Goal: Transaction & Acquisition: Download file/media

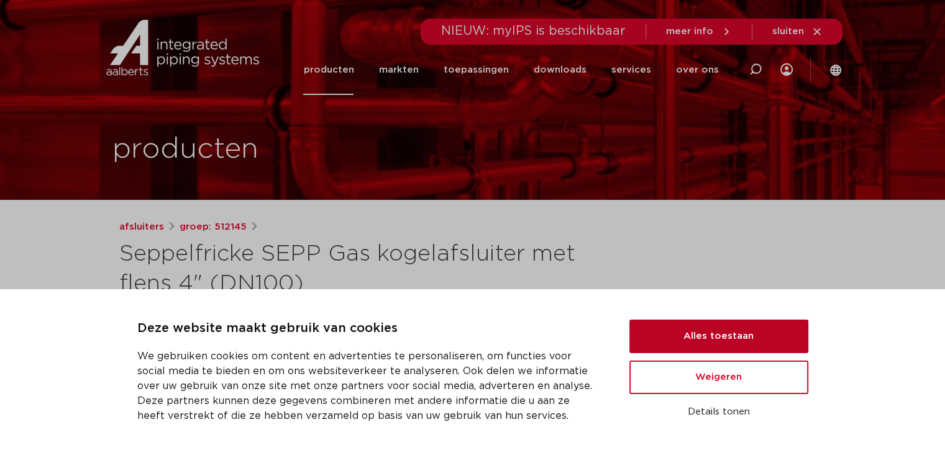
drag, startPoint x: 728, startPoint y: 336, endPoint x: 720, endPoint y: 333, distance: 8.1
click at [727, 336] on button "Alles toestaan" at bounding box center [718, 337] width 179 height 34
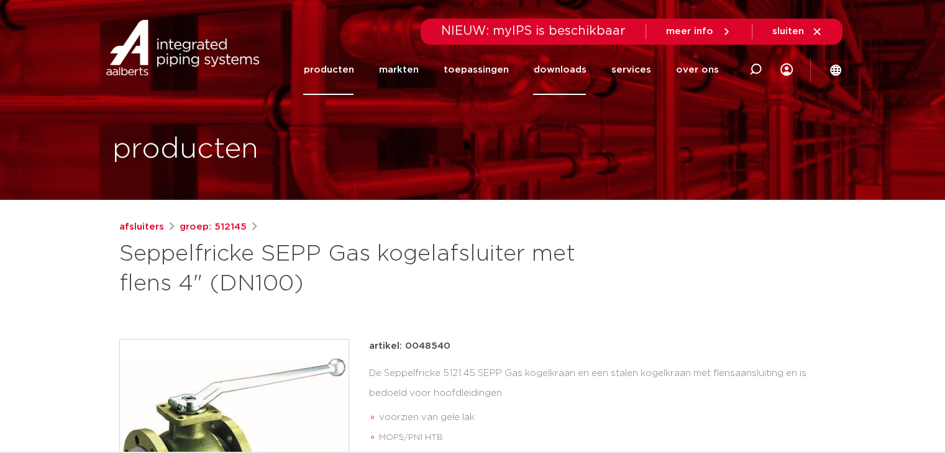
click at [566, 68] on link "downloads" at bounding box center [559, 70] width 53 height 50
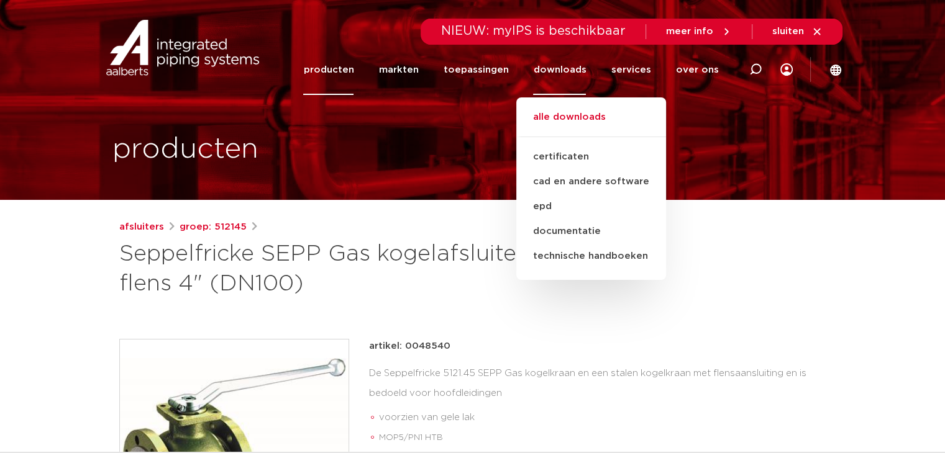
click at [566, 110] on link "alle downloads" at bounding box center [591, 123] width 150 height 27
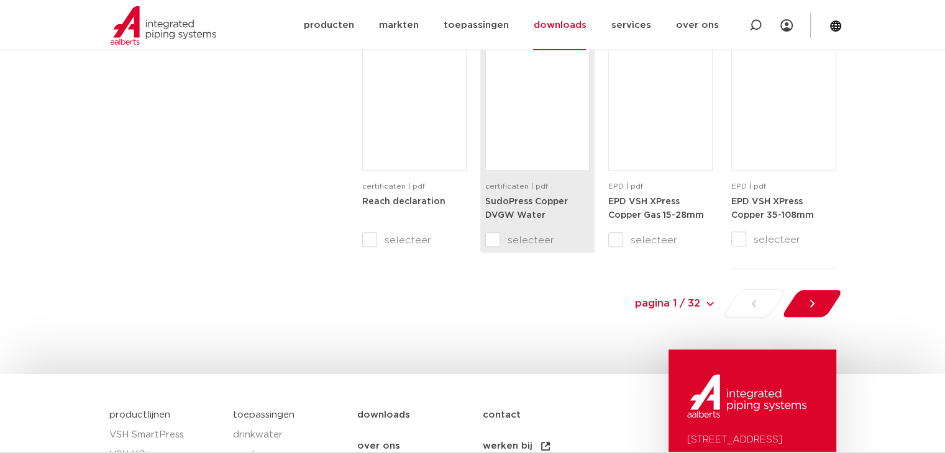
scroll to position [1304, 0]
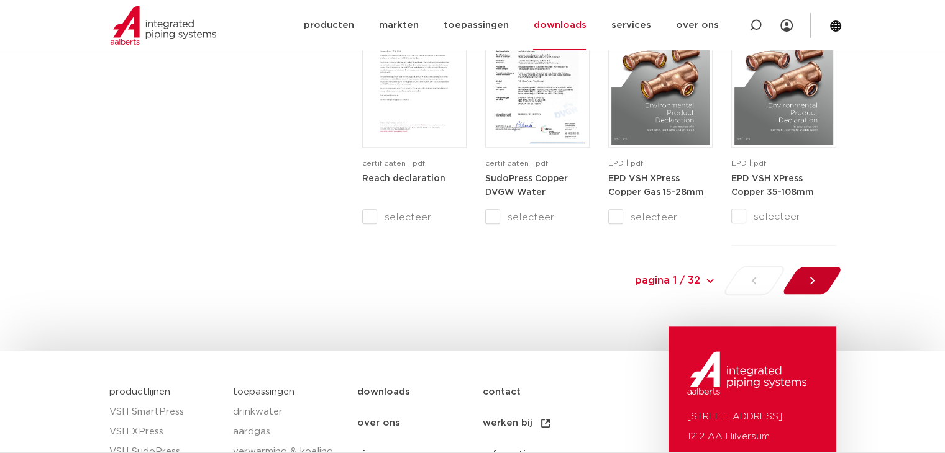
click at [815, 284] on icon at bounding box center [811, 280] width 12 height 12
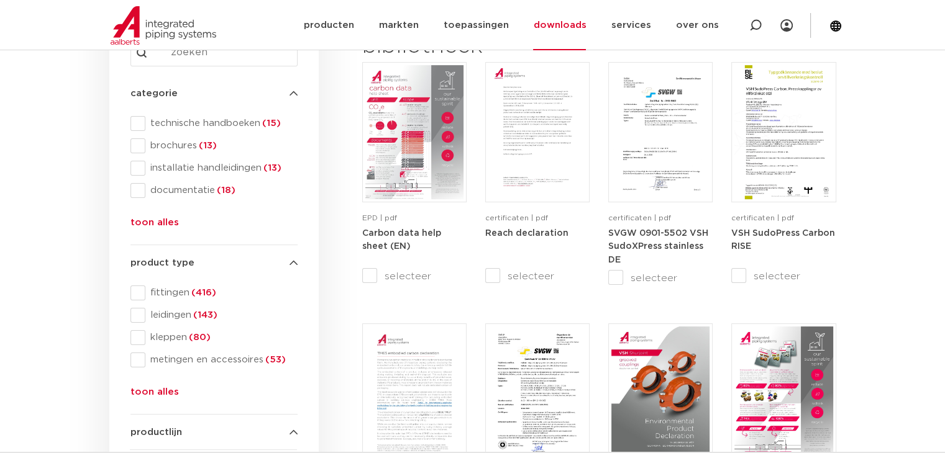
scroll to position [146, 0]
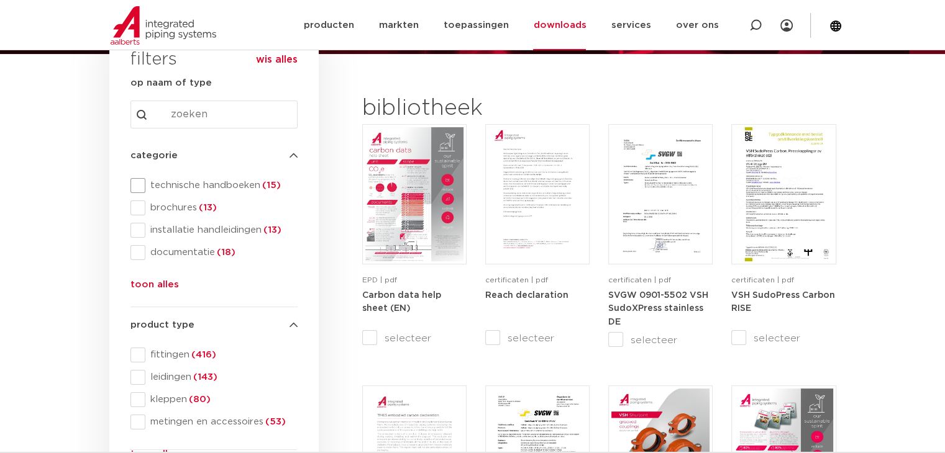
click at [143, 184] on span at bounding box center [137, 185] width 15 height 15
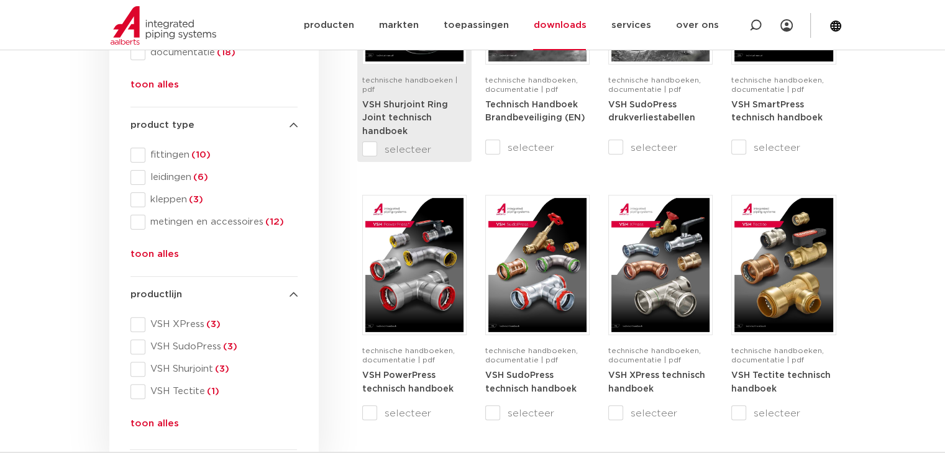
scroll to position [270, 0]
